Goal: Register for event/course

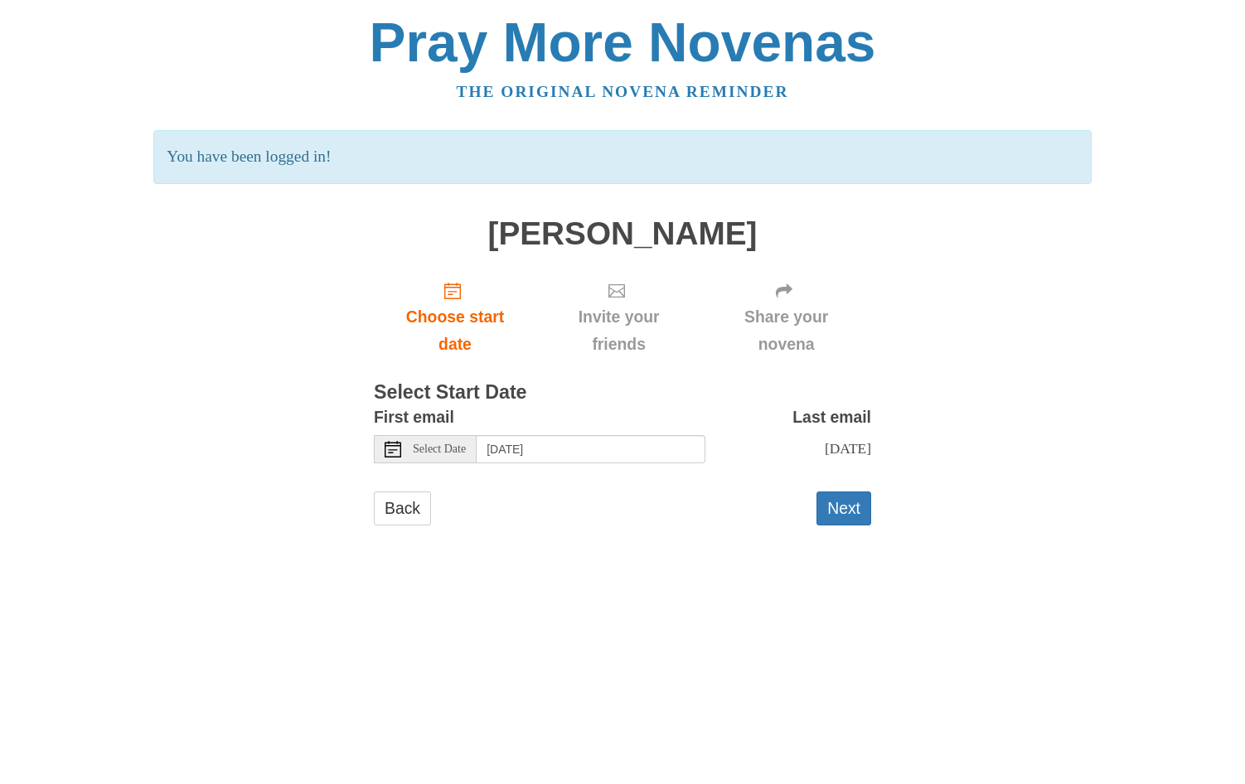
click at [394, 446] on icon at bounding box center [393, 449] width 17 height 17
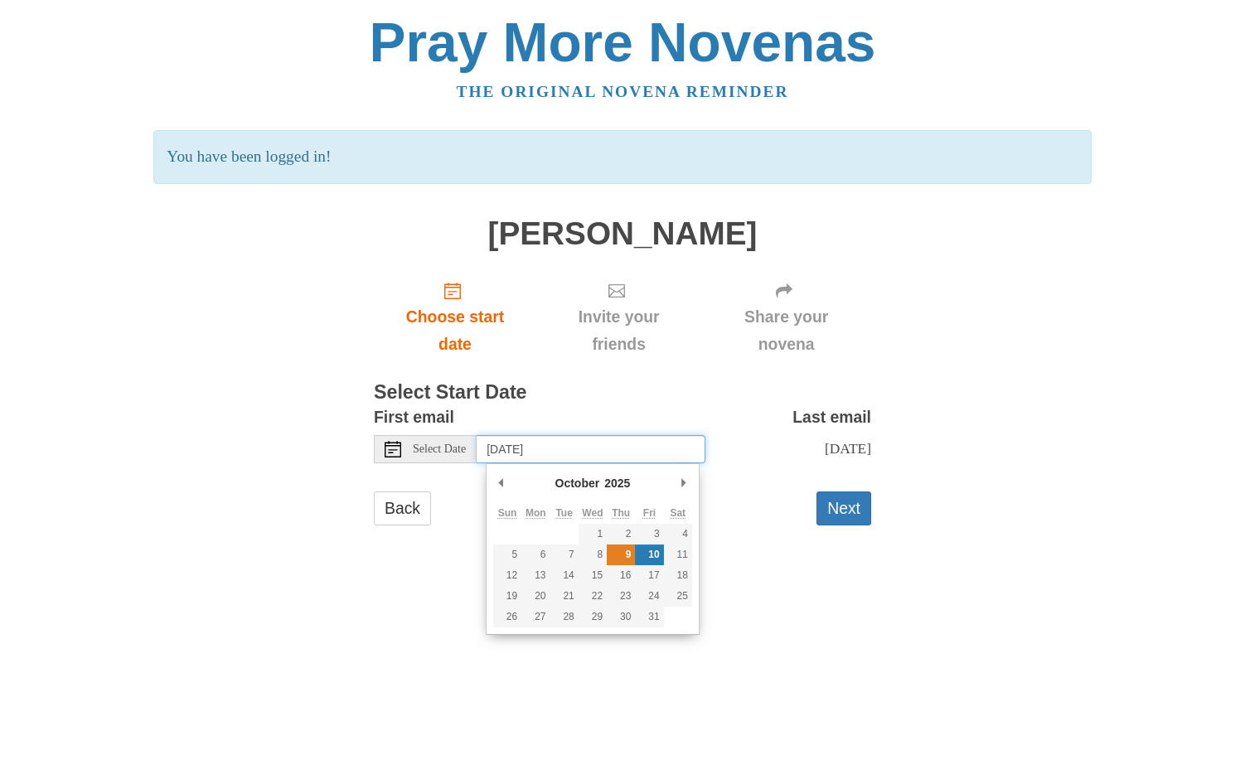
type input "[DATE]"
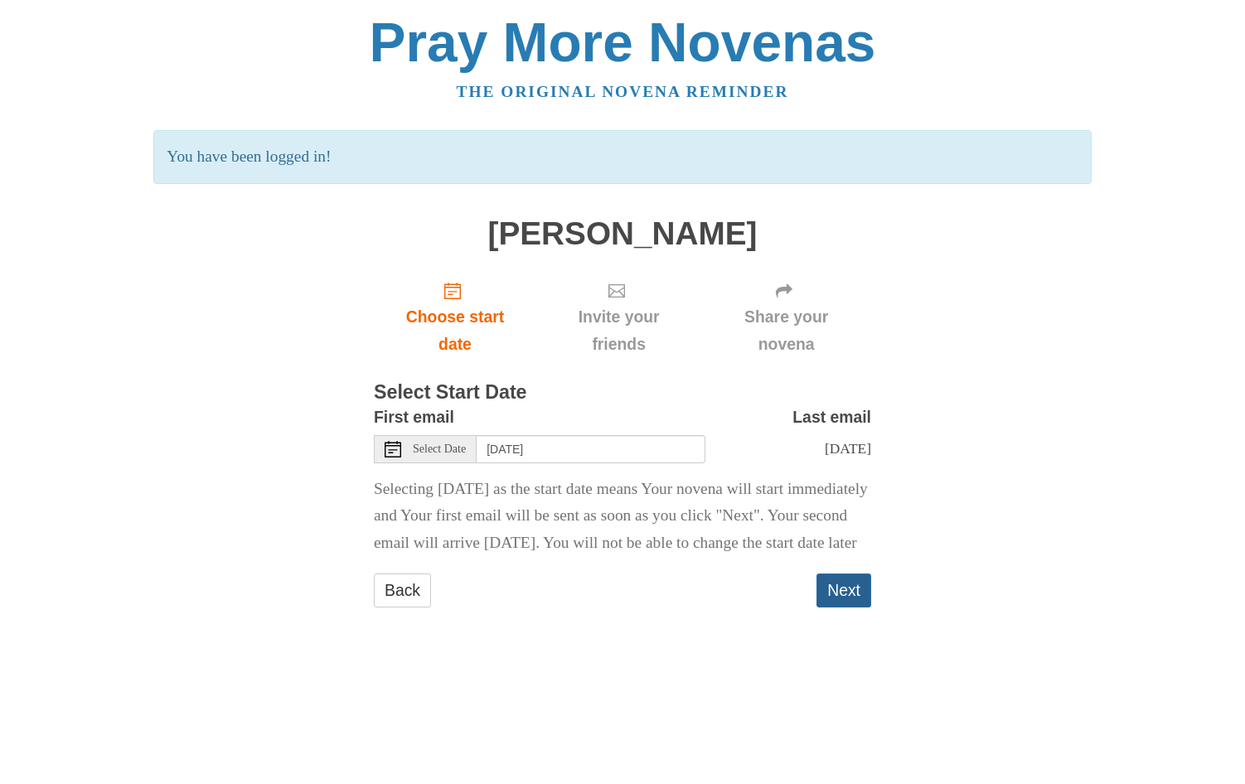
click at [840, 607] on button "Next" at bounding box center [843, 590] width 55 height 34
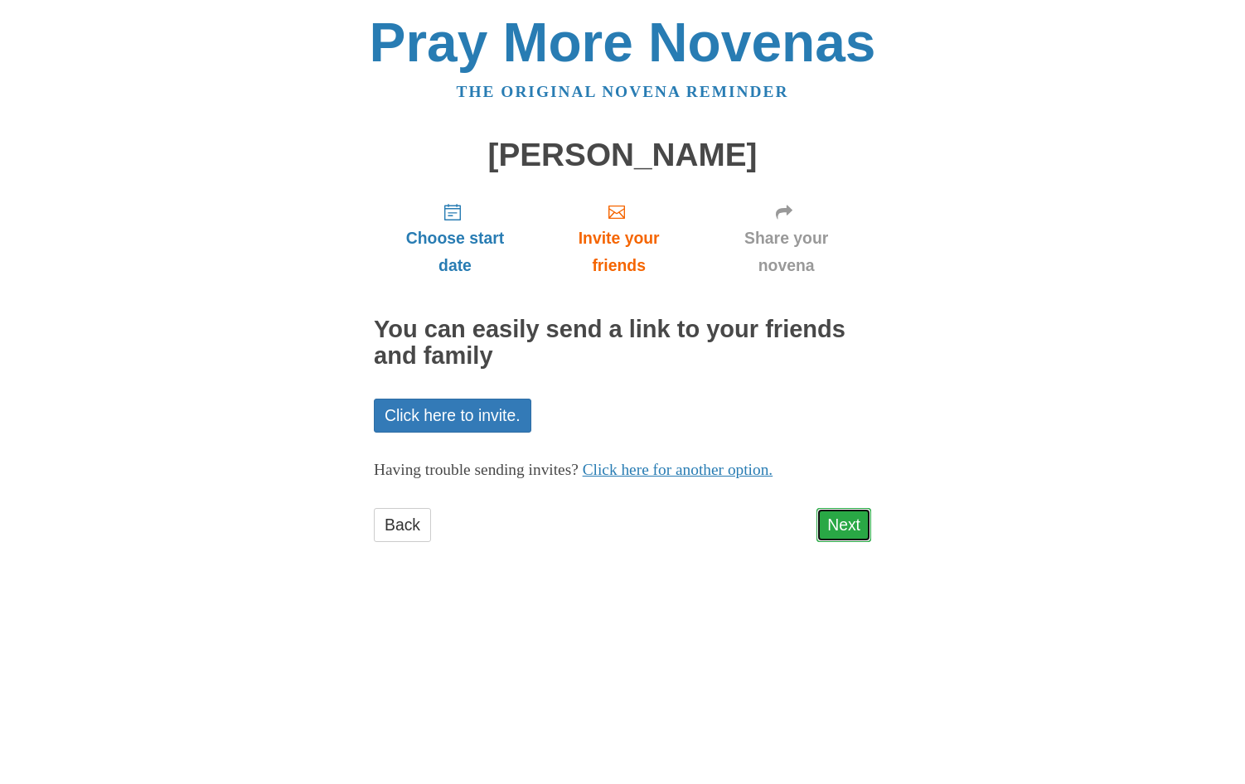
click at [844, 530] on link "Next" at bounding box center [843, 525] width 55 height 34
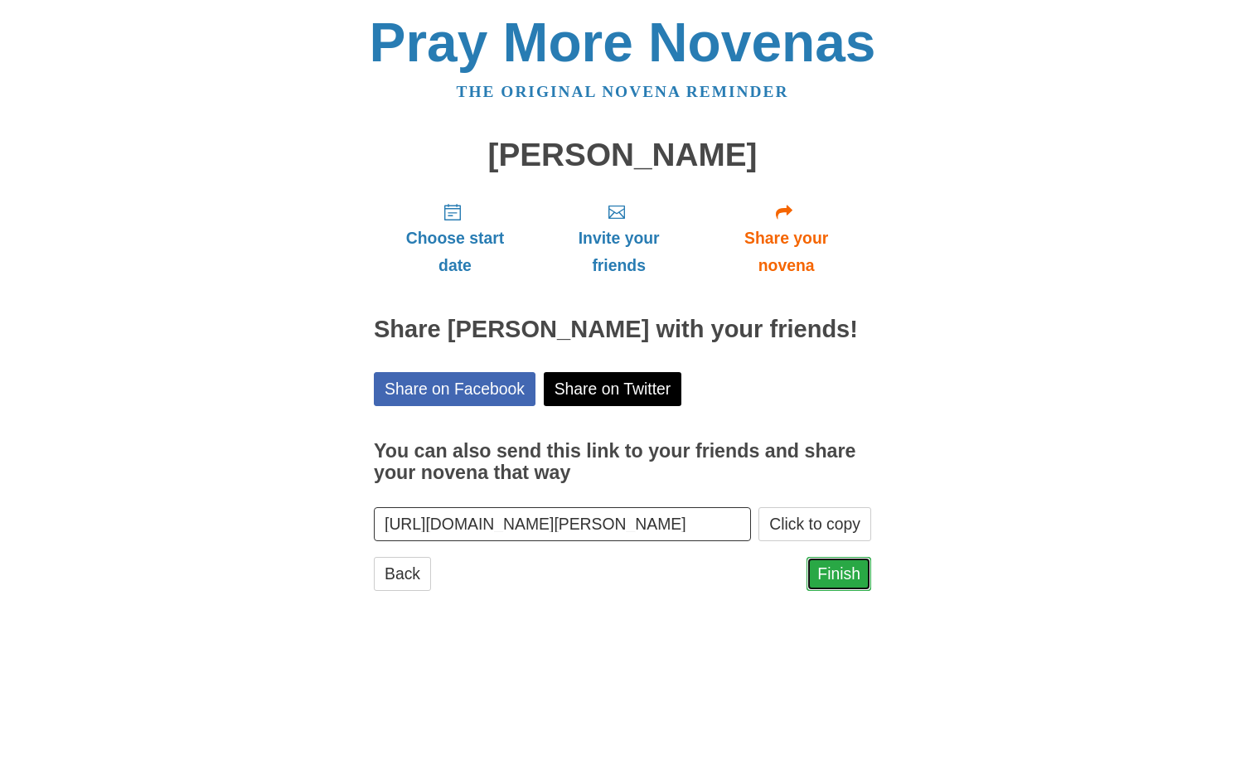
click at [830, 591] on link "Finish" at bounding box center [838, 574] width 65 height 34
